Goal: Task Accomplishment & Management: Manage account settings

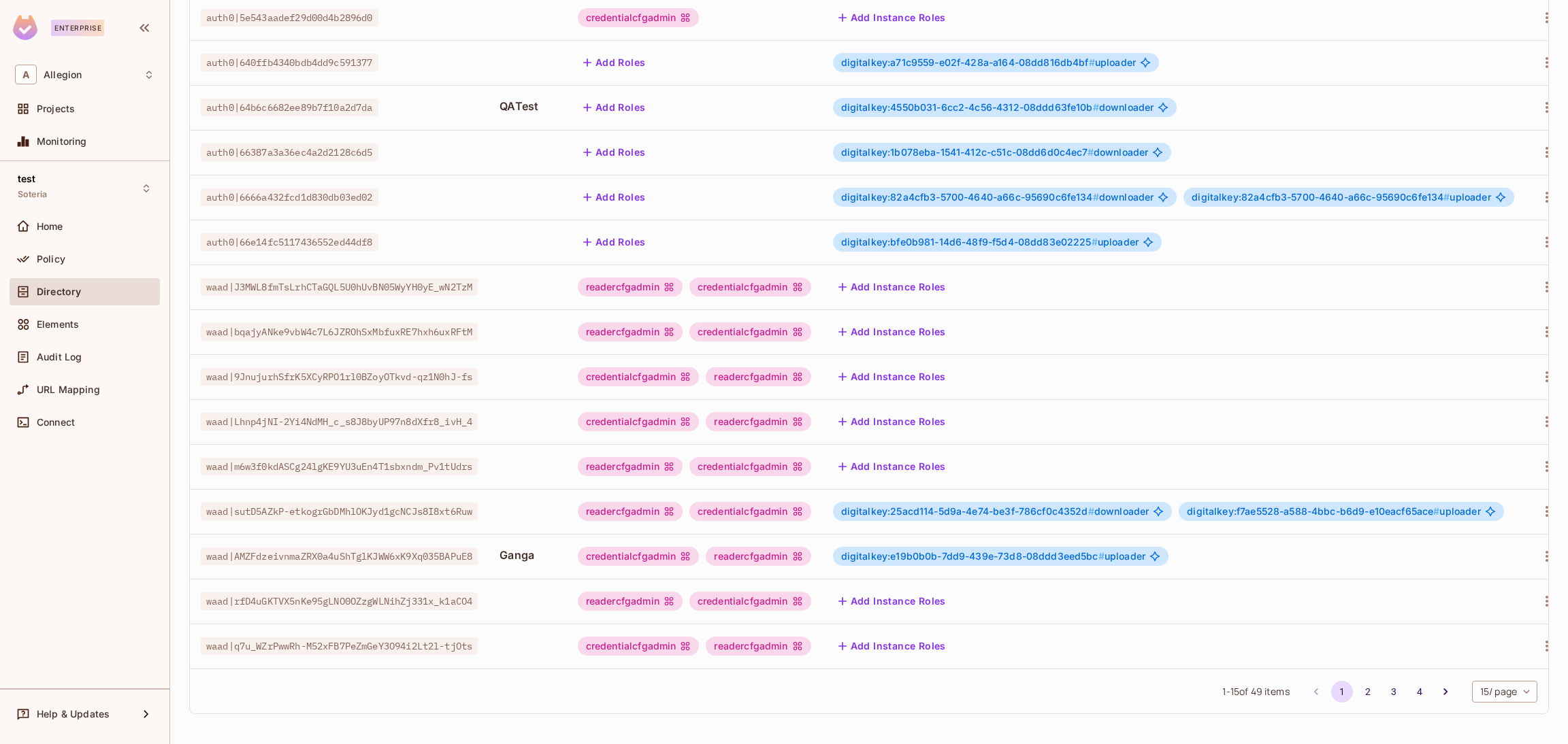
scroll to position [222, 0]
click at [1439, 691] on icon "Go to next page" at bounding box center [1446, 692] width 14 height 14
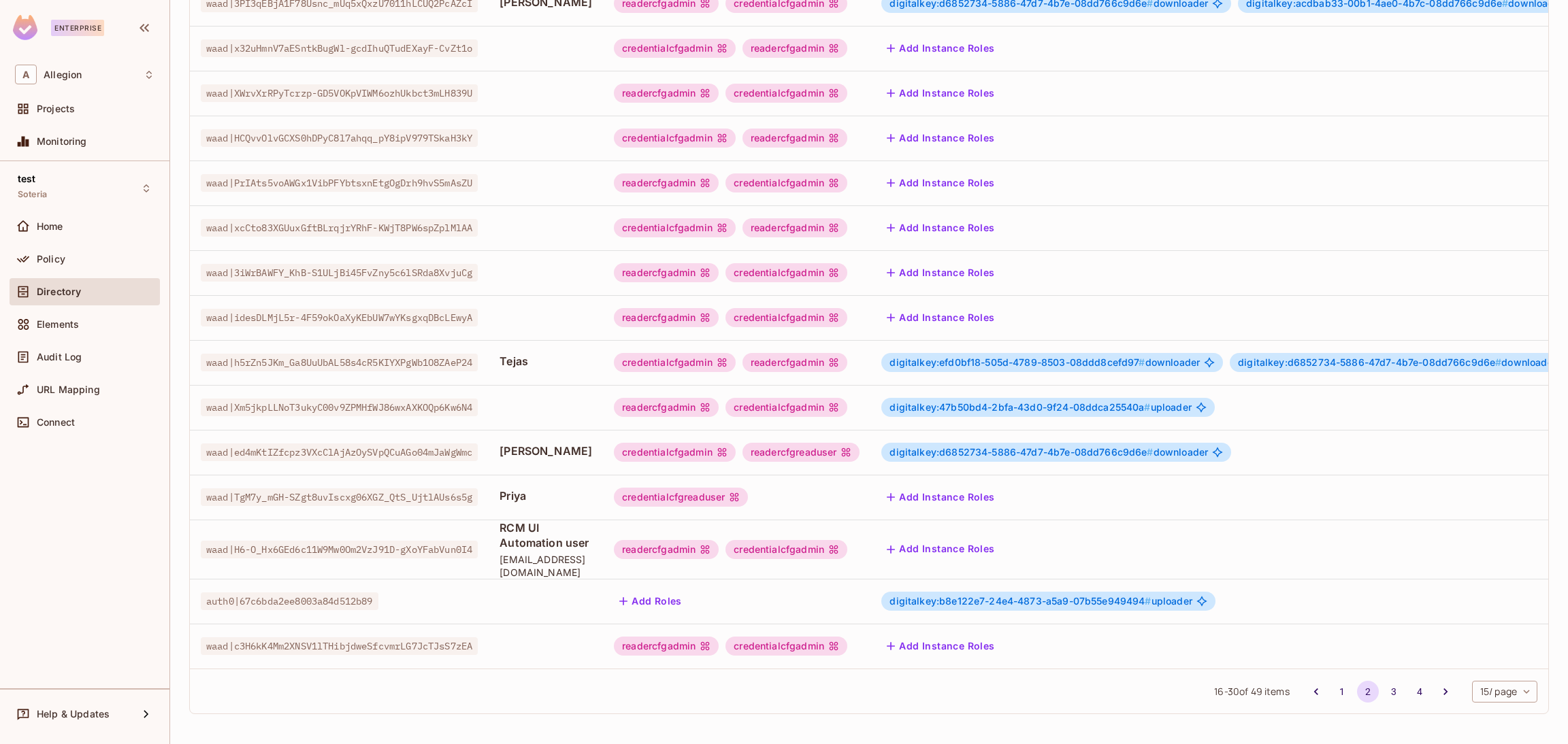
scroll to position [235, 0]
click at [957, 487] on button "Add Instance Roles" at bounding box center [940, 497] width 118 height 21
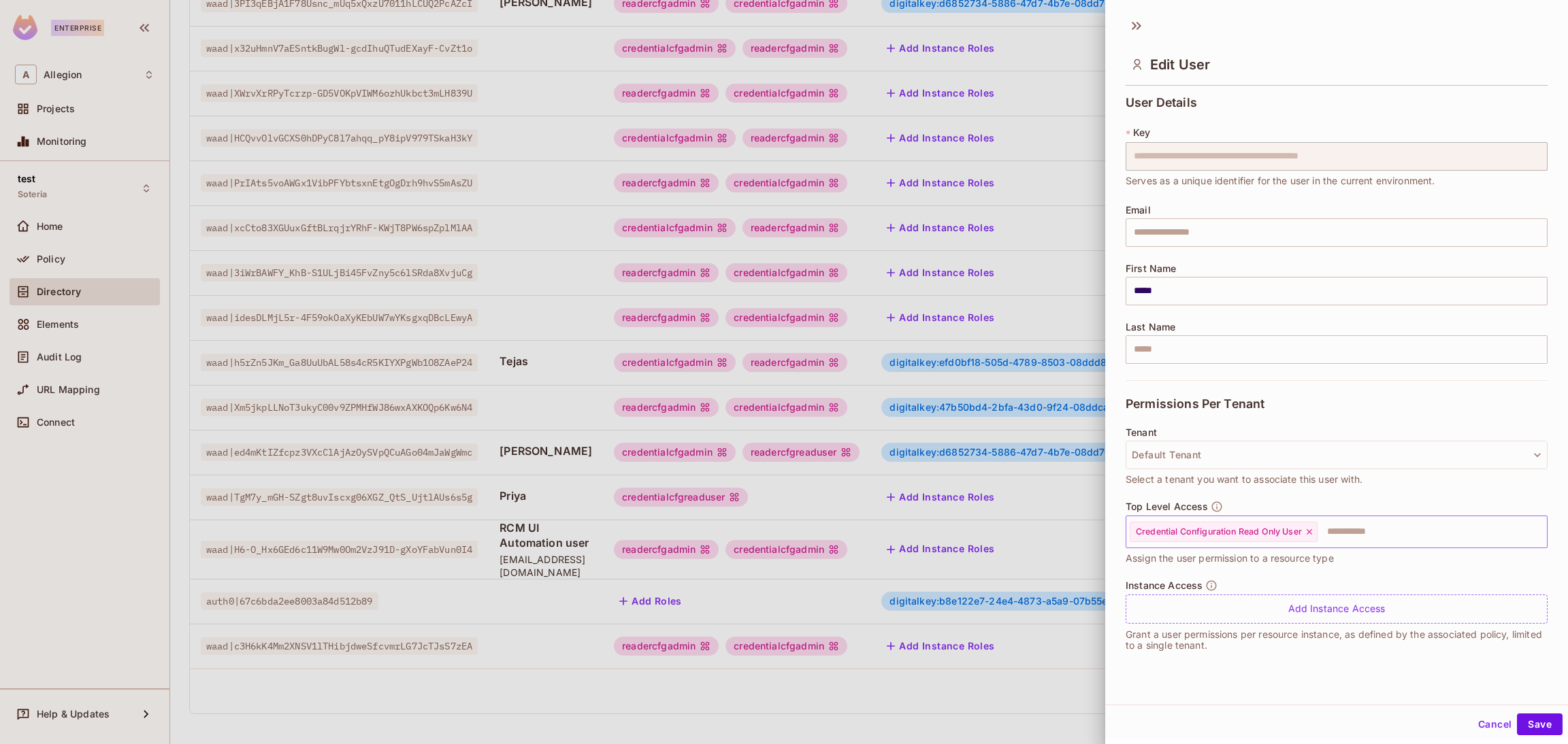
click at [1313, 534] on icon at bounding box center [1310, 532] width 9 height 9
click at [1313, 532] on input "text" at bounding box center [1325, 531] width 393 height 27
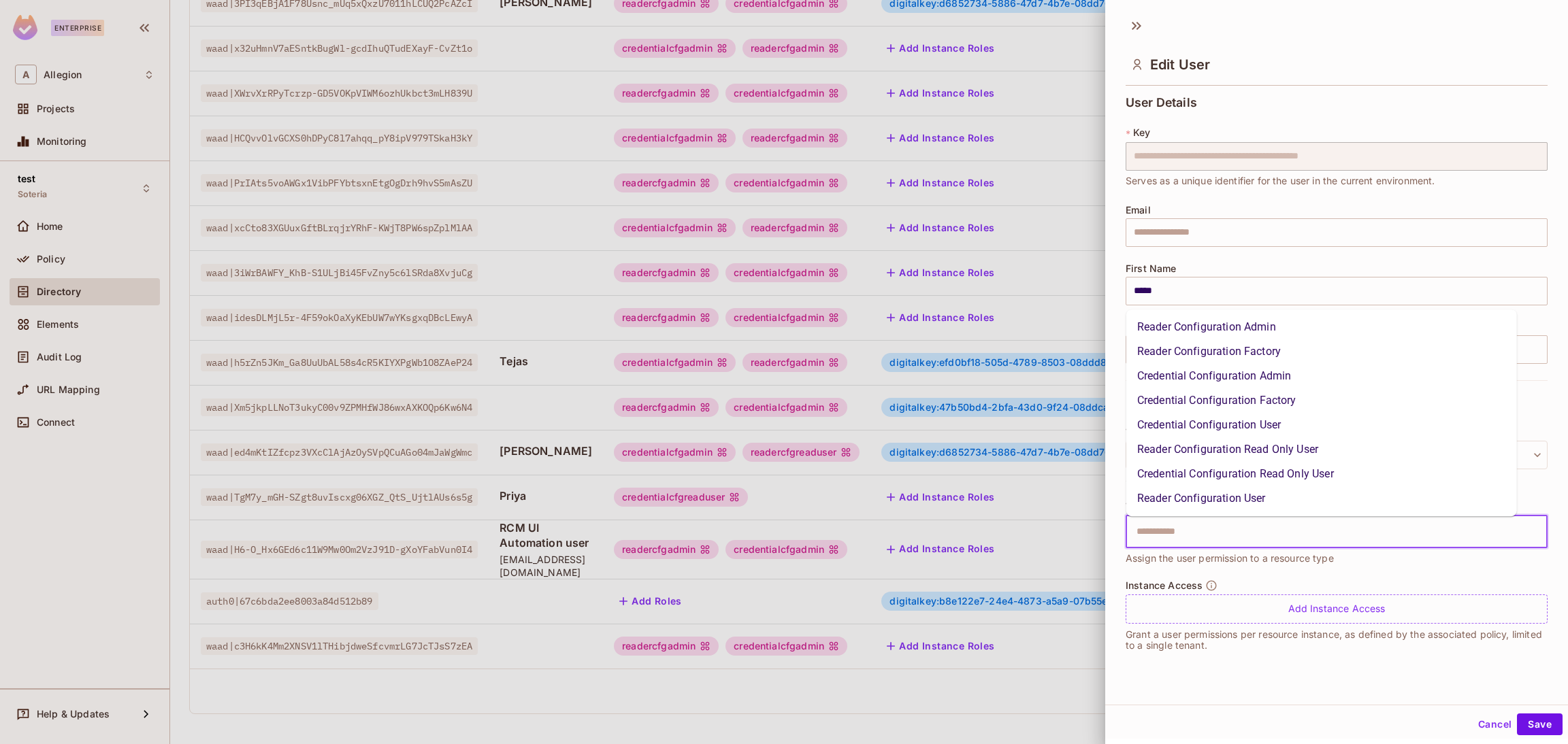
click at [1215, 428] on li "Credential Configuration User" at bounding box center [1322, 425] width 391 height 24
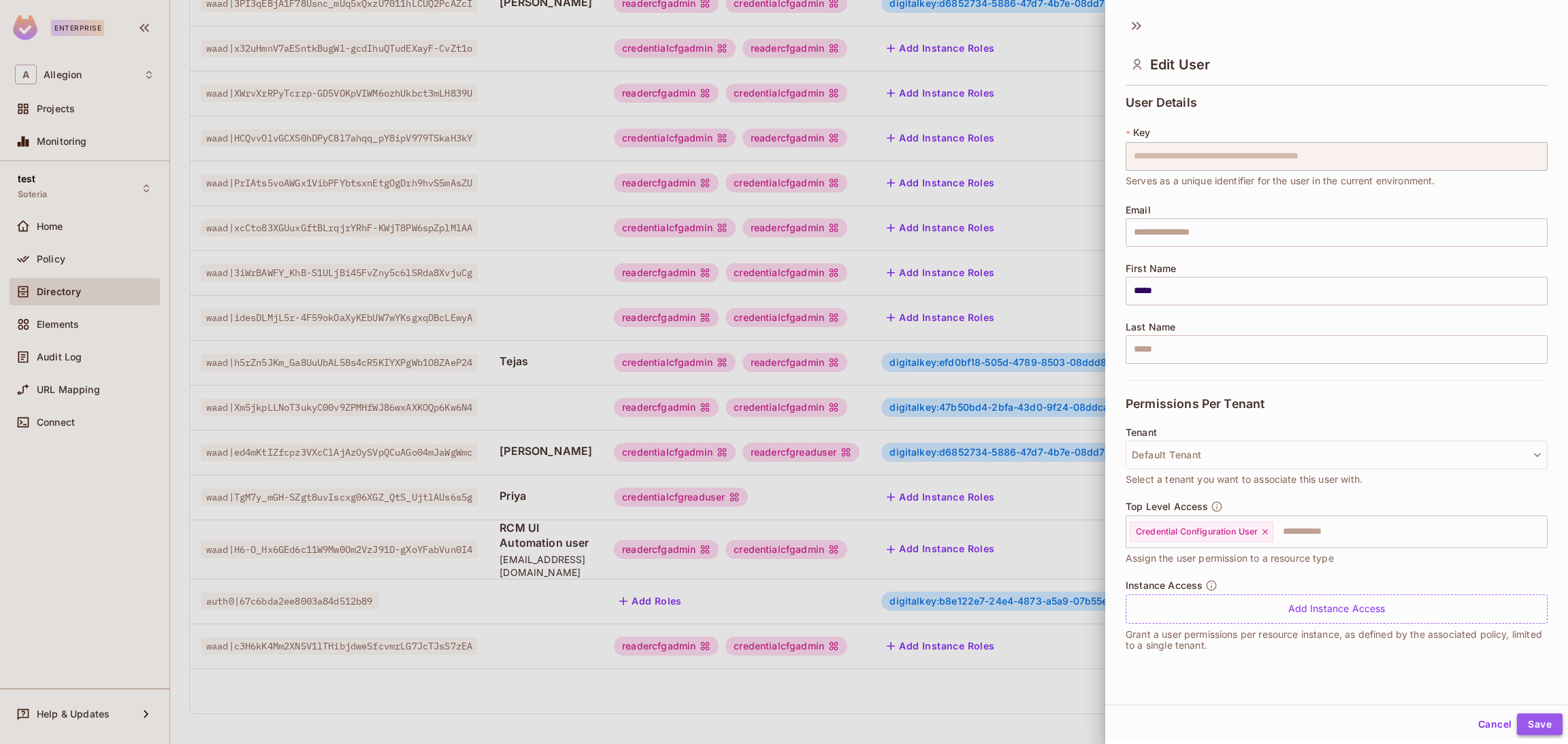
click at [1522, 723] on button "Save" at bounding box center [1539, 723] width 46 height 21
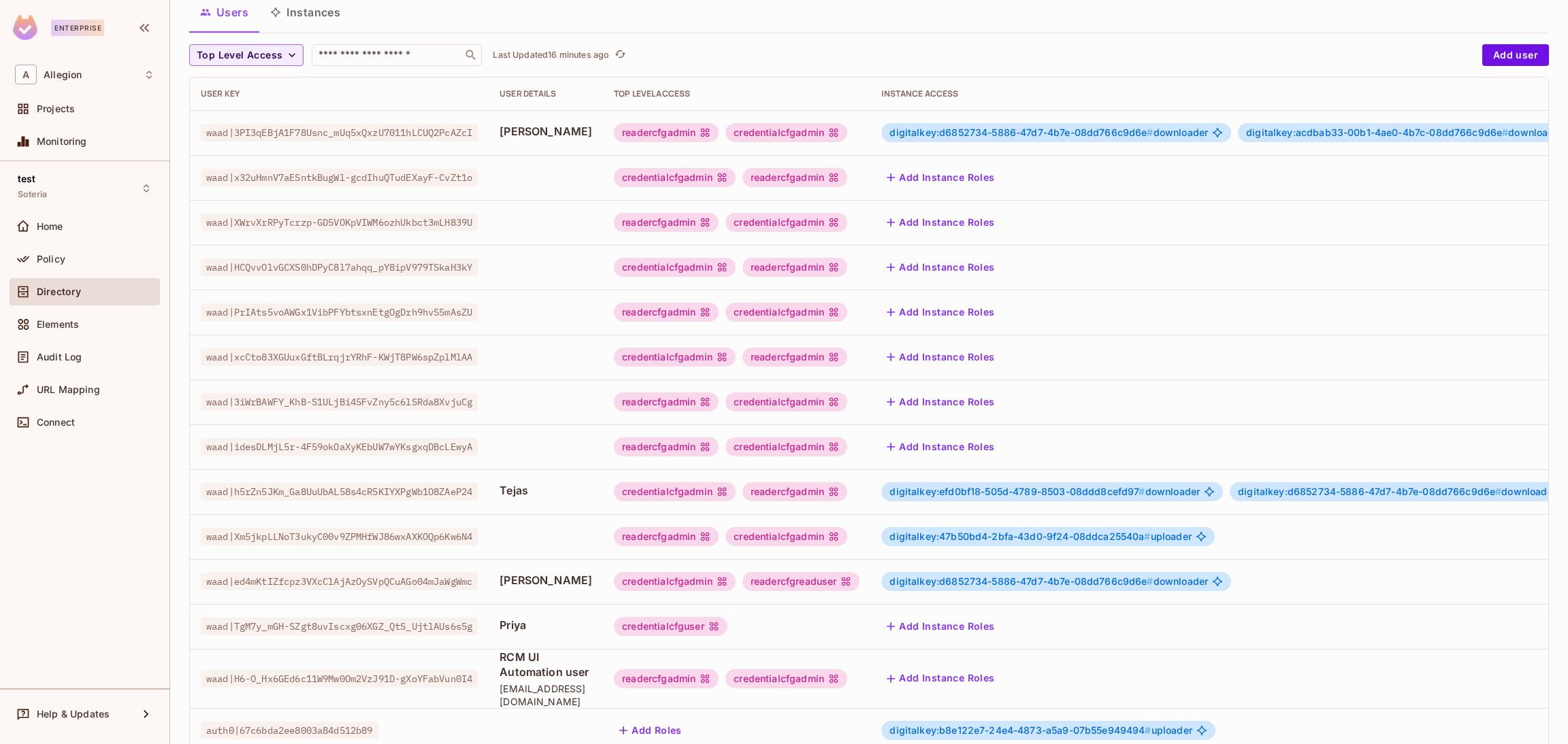
scroll to position [0, 0]
